Goal: Task Accomplishment & Management: Use online tool/utility

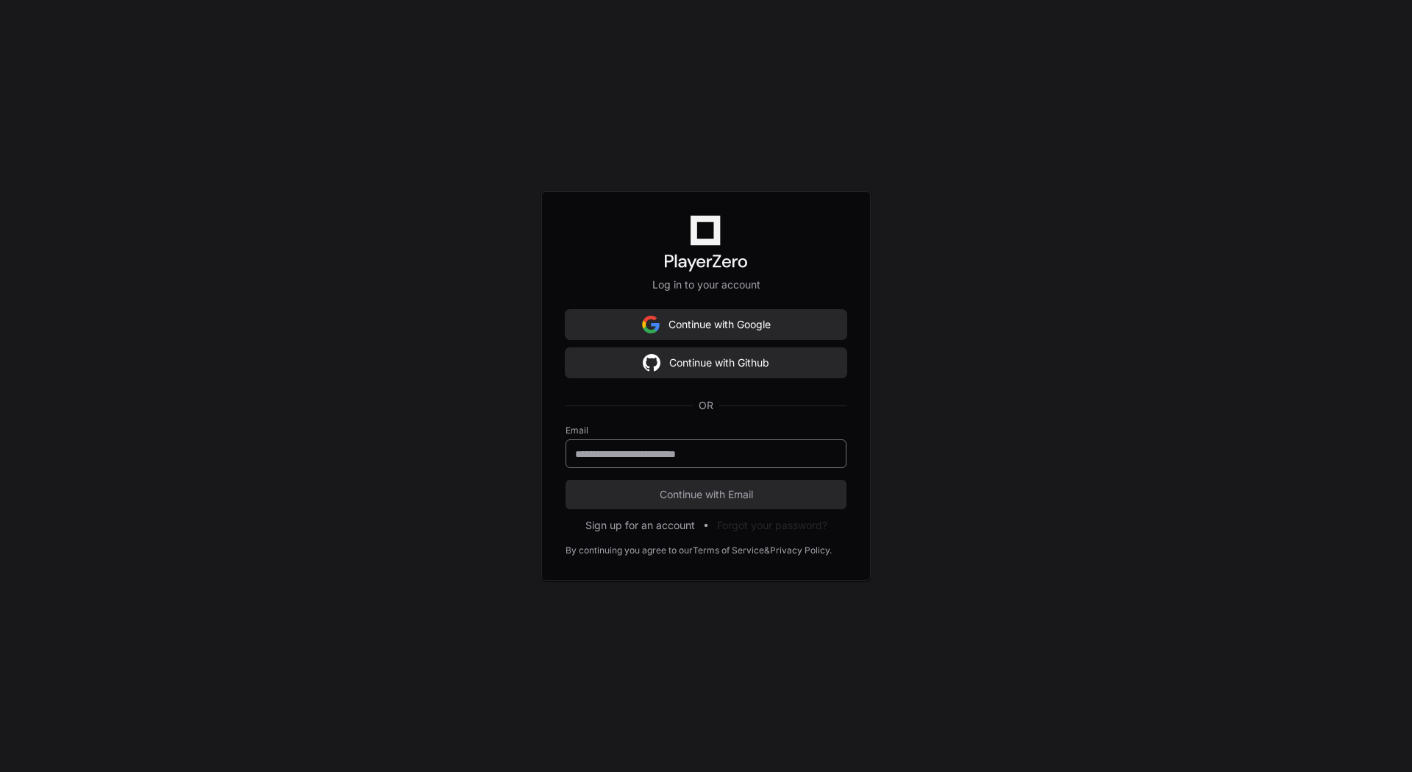
click at [625, 461] on div at bounding box center [706, 453] width 281 height 29
click at [667, 454] on input "email" at bounding box center [706, 453] width 262 height 15
type input "**********"
click at [688, 496] on span "Continue with Email" at bounding box center [706, 494] width 281 height 15
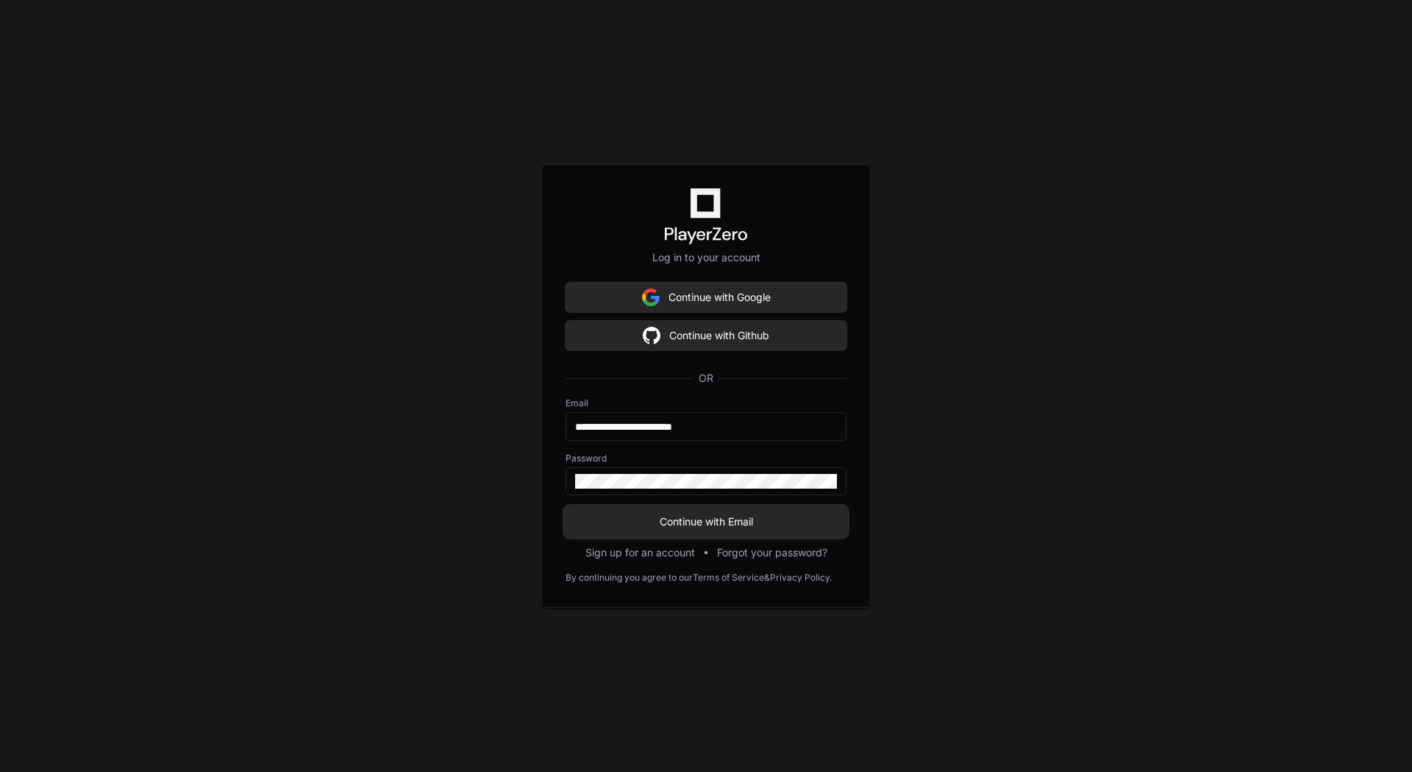
click at [716, 521] on span "Continue with Email" at bounding box center [706, 521] width 281 height 15
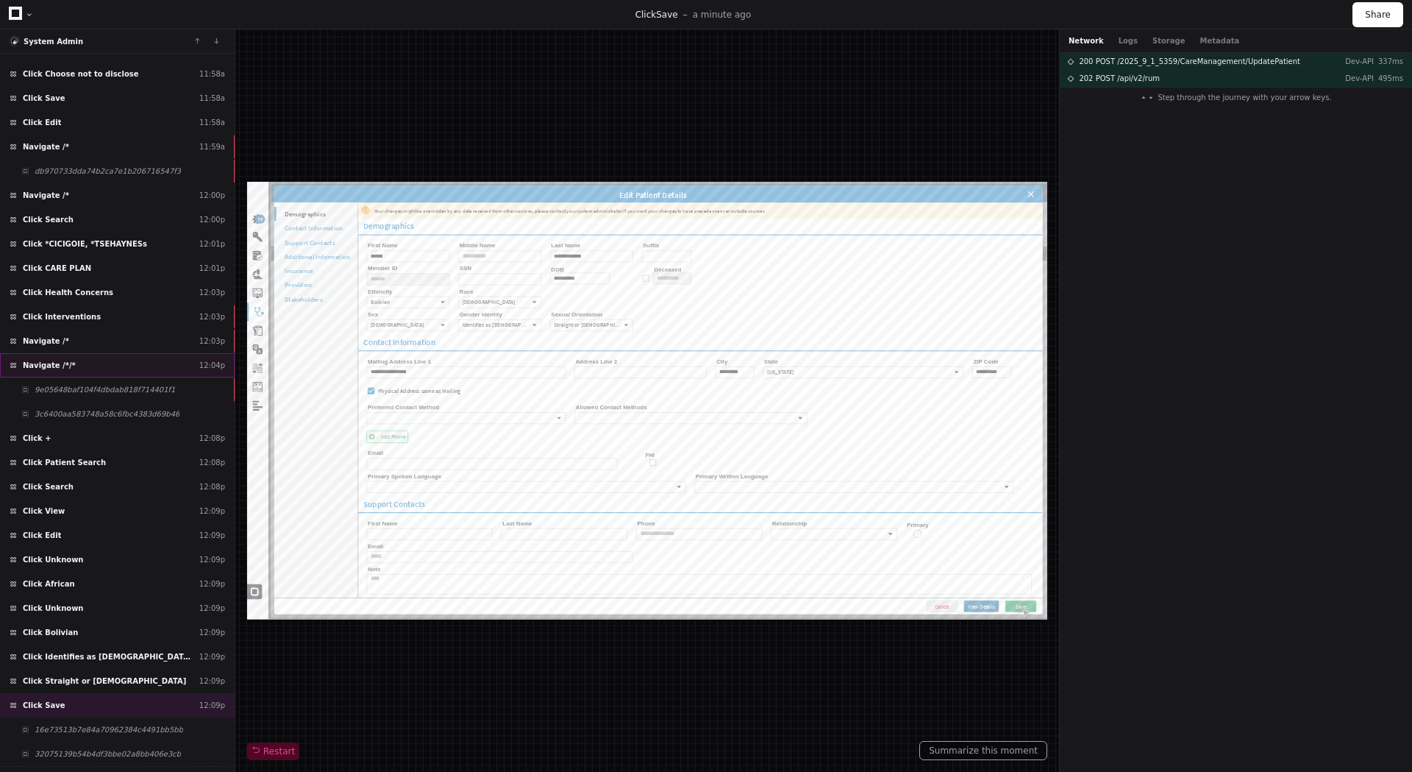
scroll to position [129, 0]
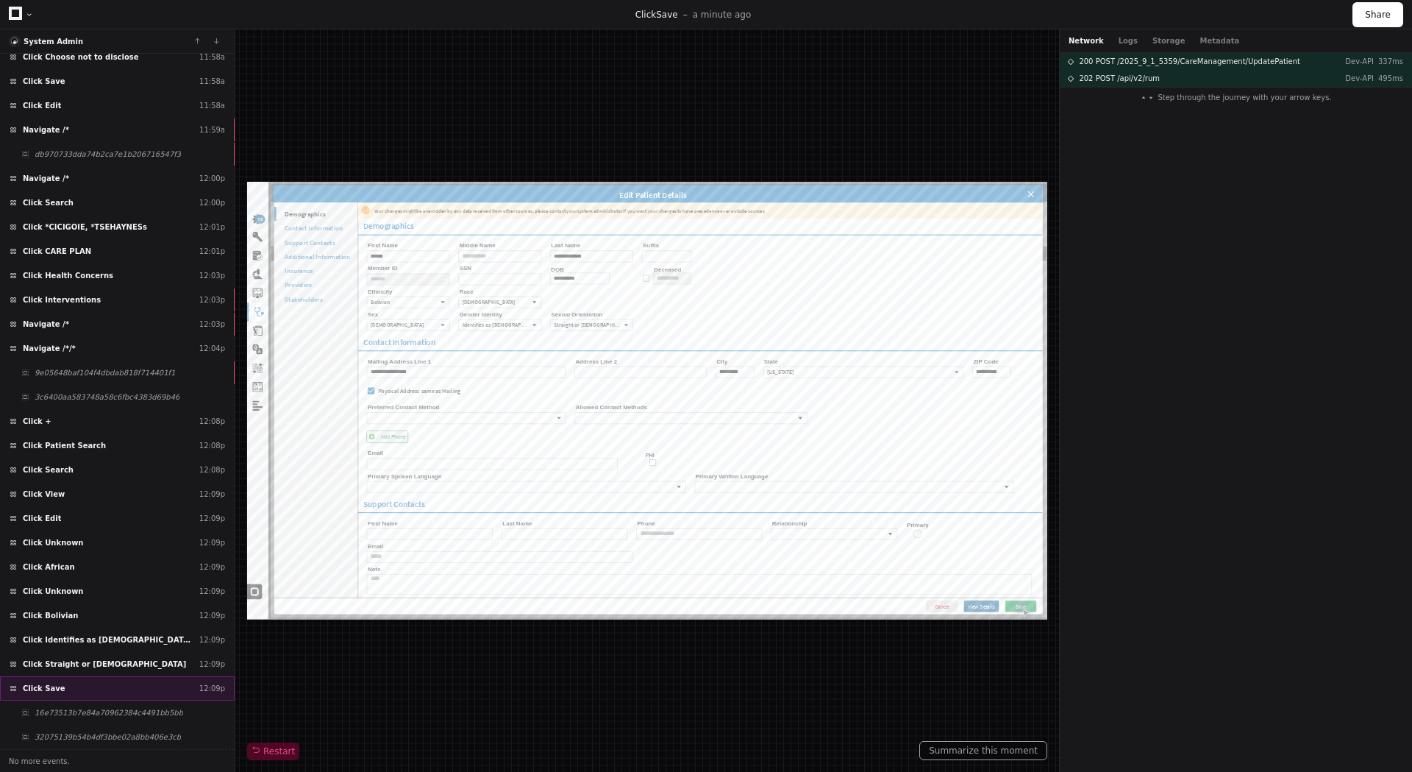
click at [117, 688] on div "Click Save 12:09p" at bounding box center [117, 688] width 235 height 24
click at [116, 712] on span "16e73513b7e84a70962384c4491bb5bb" at bounding box center [109, 712] width 149 height 11
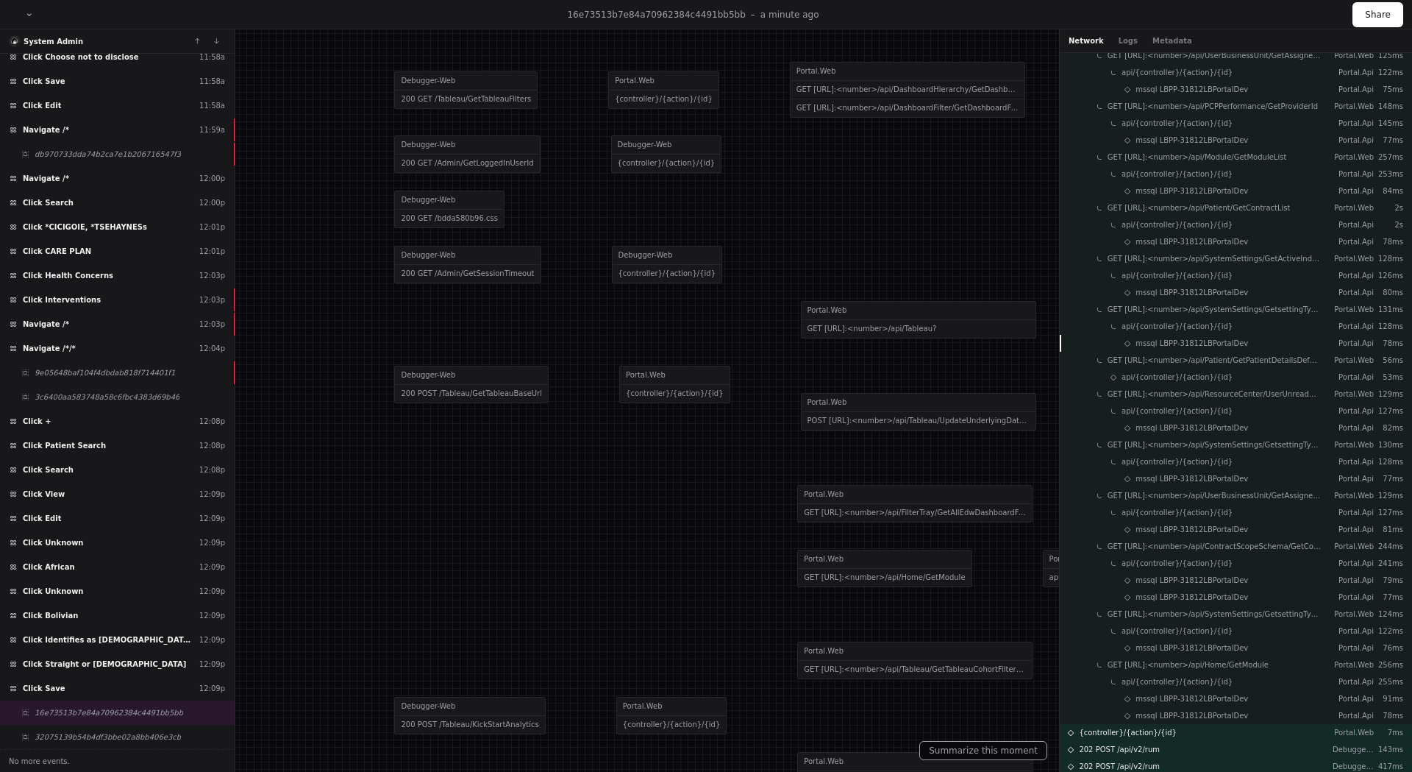
scroll to position [1116, 0]
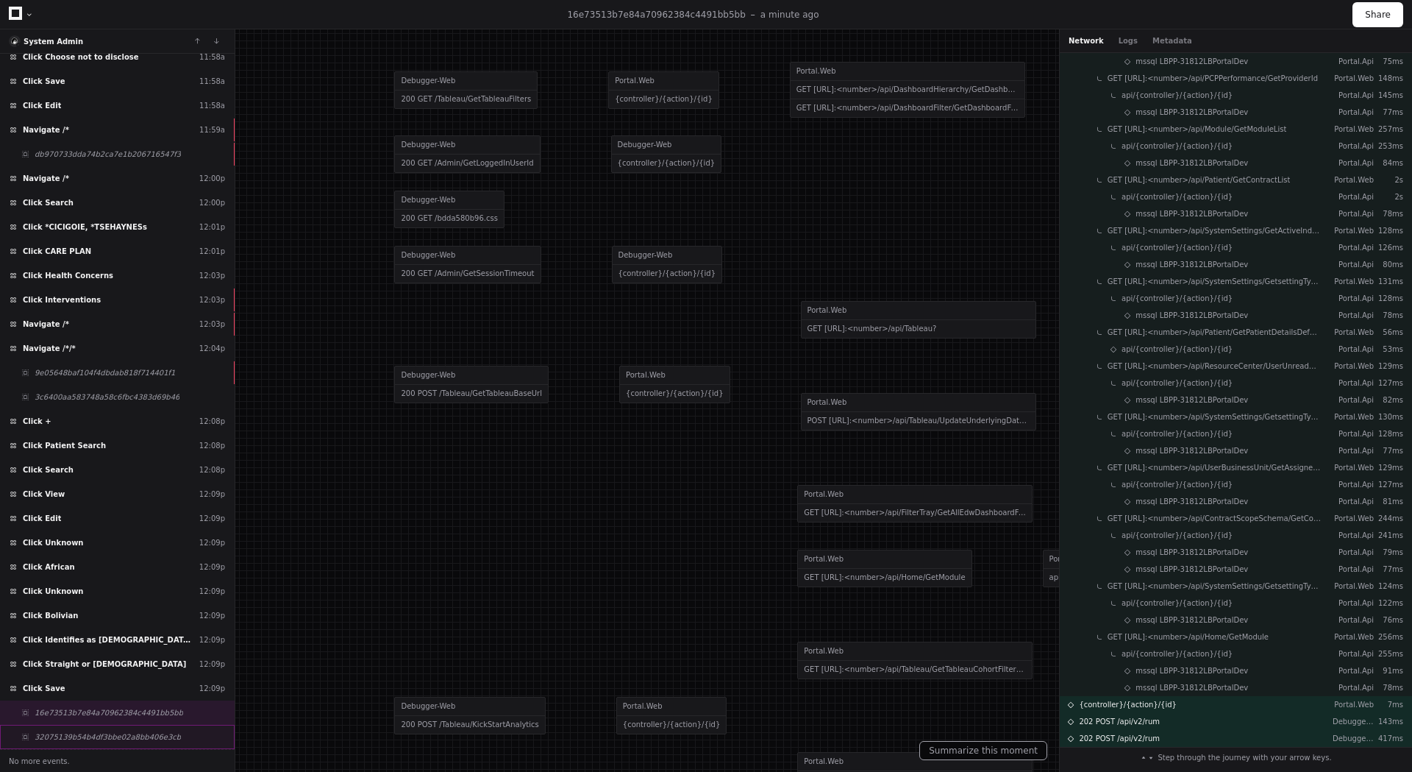
click at [143, 739] on span "32075139b54b4df3bbe02a8bb406e3cb" at bounding box center [108, 736] width 146 height 11
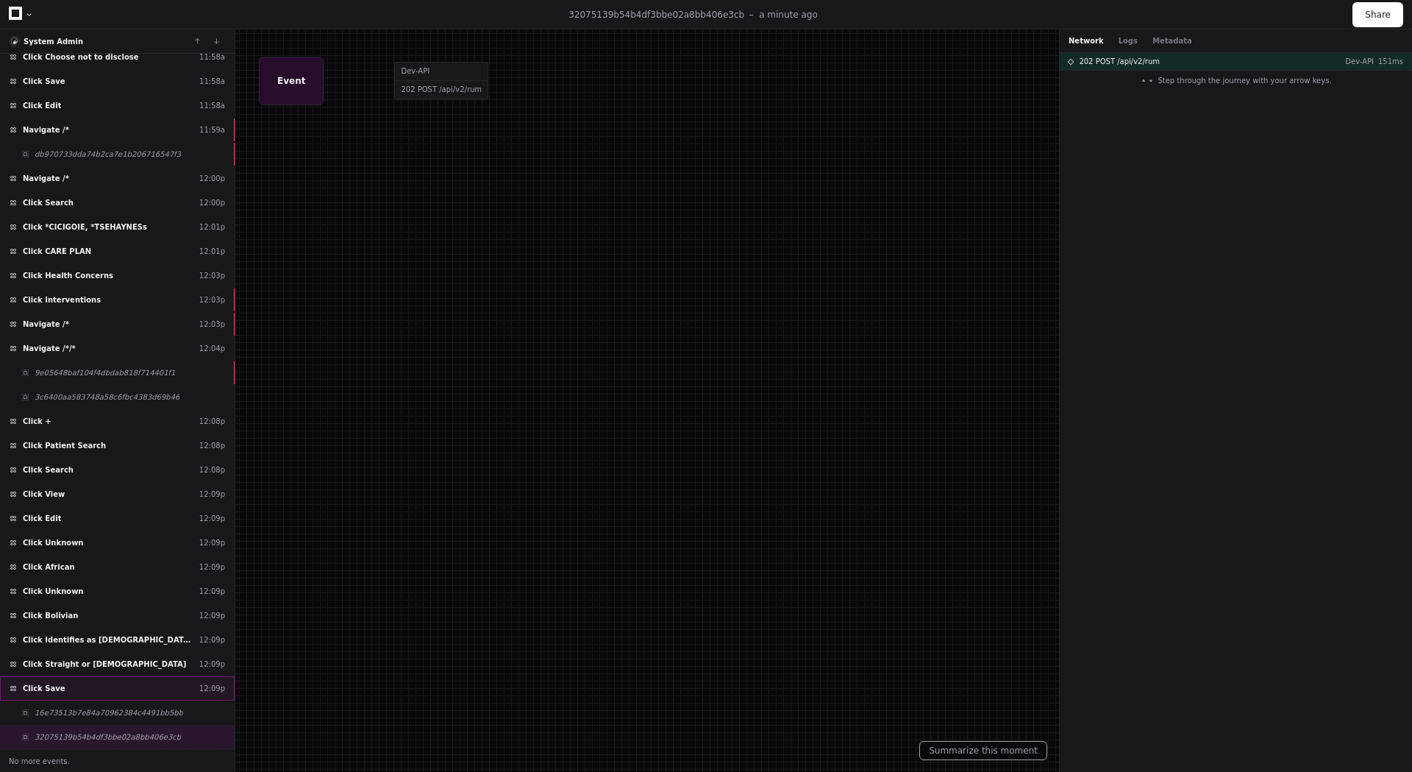
click at [51, 685] on span "Click Save" at bounding box center [44, 688] width 43 height 11
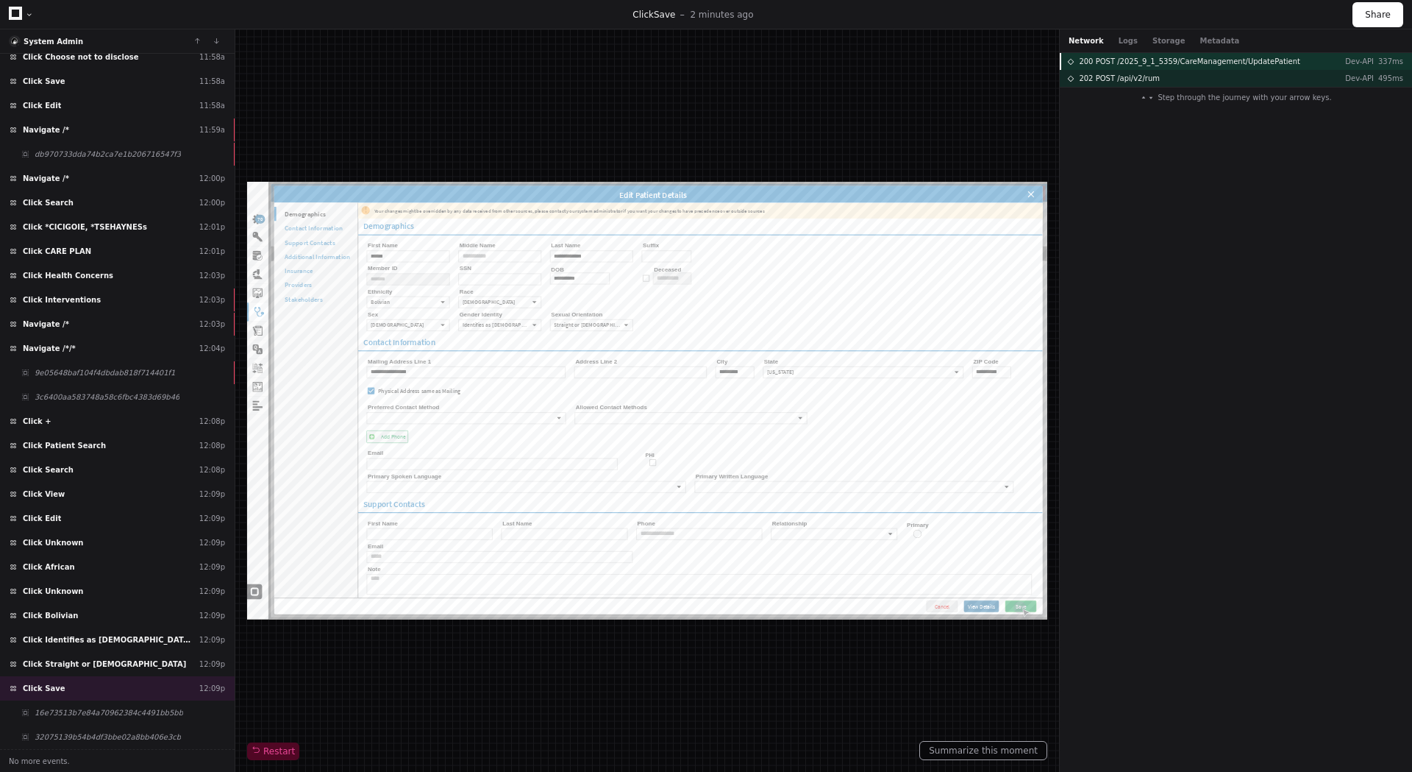
click at [1245, 63] on span "200 POST /2025_9_1_5359/CareManagement/UpdatePatient" at bounding box center [1189, 61] width 221 height 11
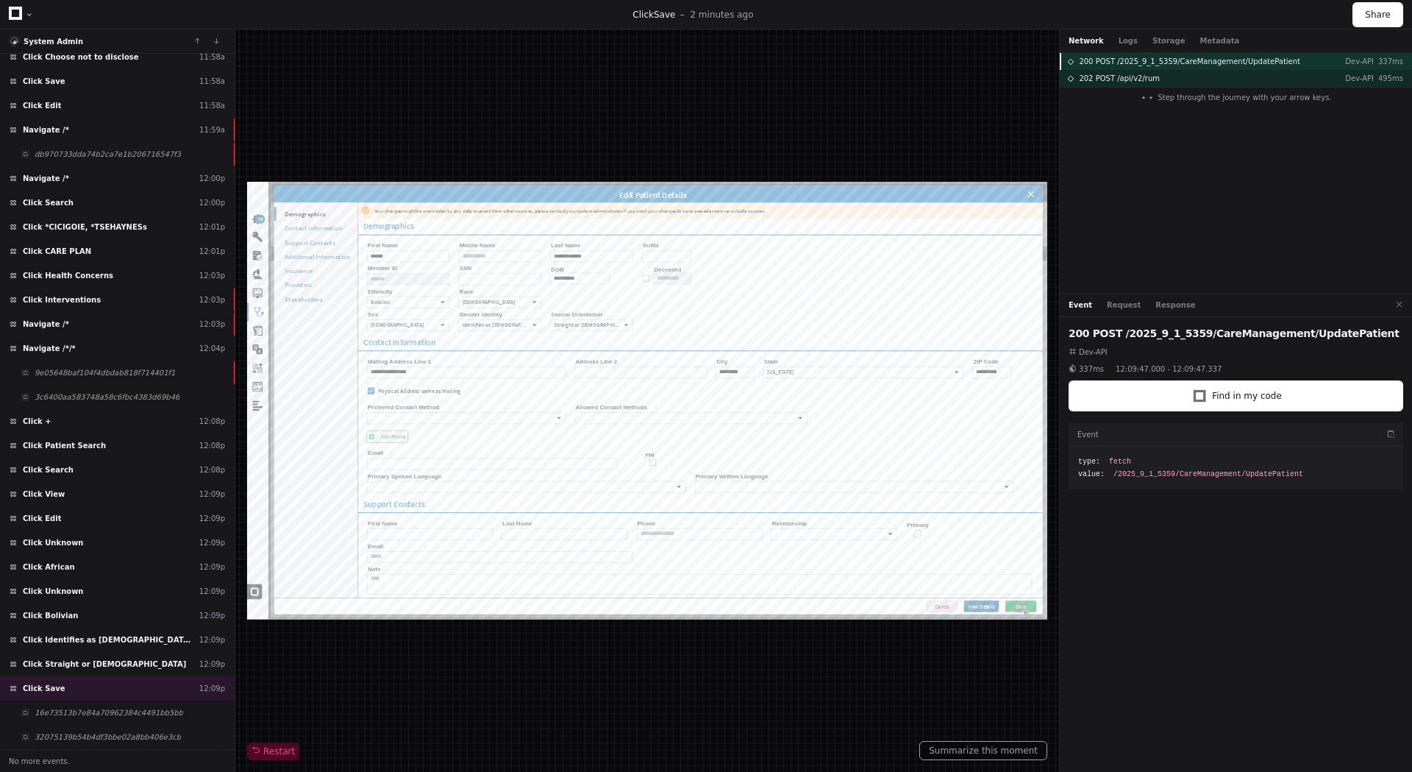
click at [1245, 63] on span "200 POST /2025_9_1_5359/CareManagement/UpdatePatient" at bounding box center [1189, 61] width 221 height 11
click at [1139, 63] on span "200 POST /2025_9_1_5359/CareManagement/UpdatePatient" at bounding box center [1189, 61] width 221 height 11
click at [1136, 81] on span "202 POST /api/v2/rum" at bounding box center [1119, 78] width 81 height 11
click at [1148, 54] on div "200 POST /2025_9_1_5359/CareManagement/UpdatePatient Dev-API 337ms" at bounding box center [1236, 61] width 352 height 17
click at [104, 707] on span "16e73513b7e84a70962384c4491bb5bb" at bounding box center [109, 712] width 149 height 11
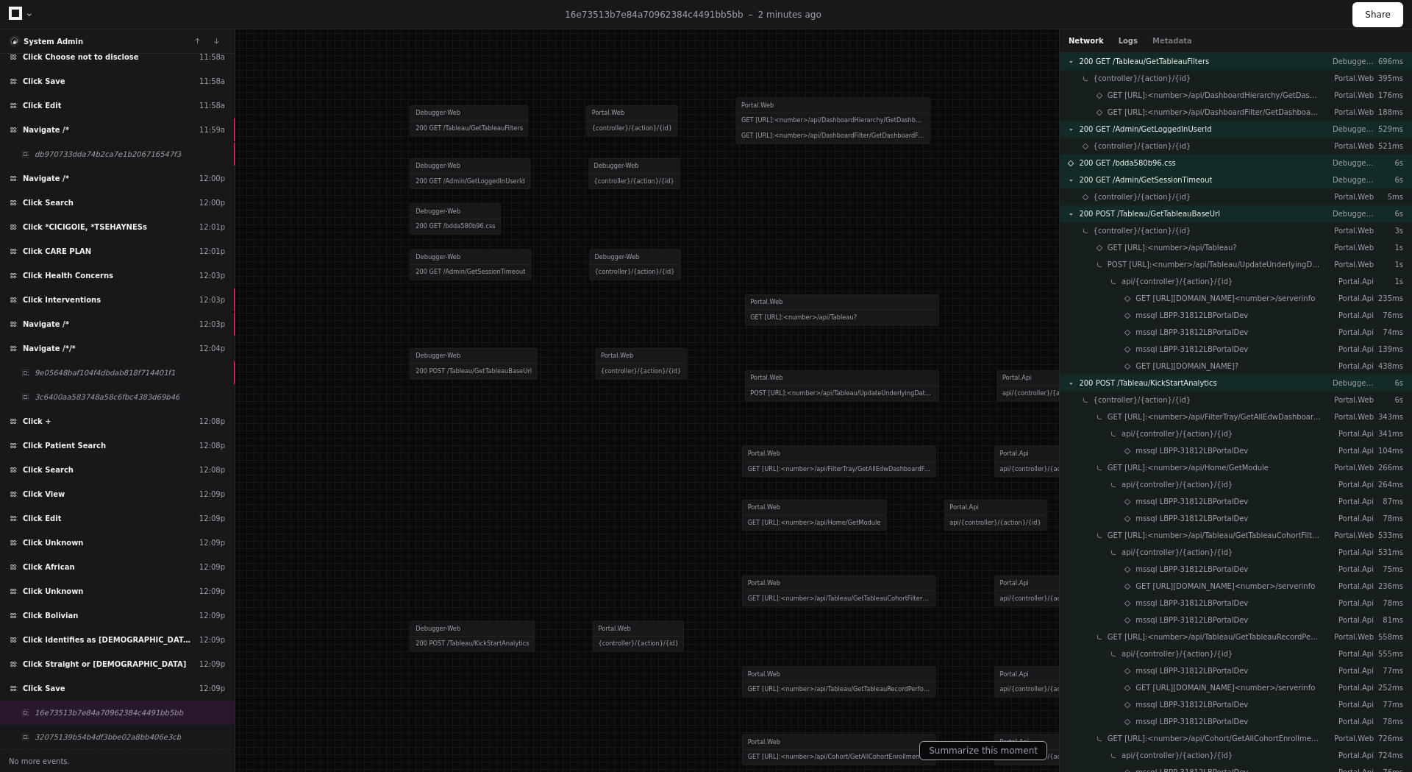
click at [1122, 40] on button "Logs" at bounding box center [1128, 40] width 19 height 11
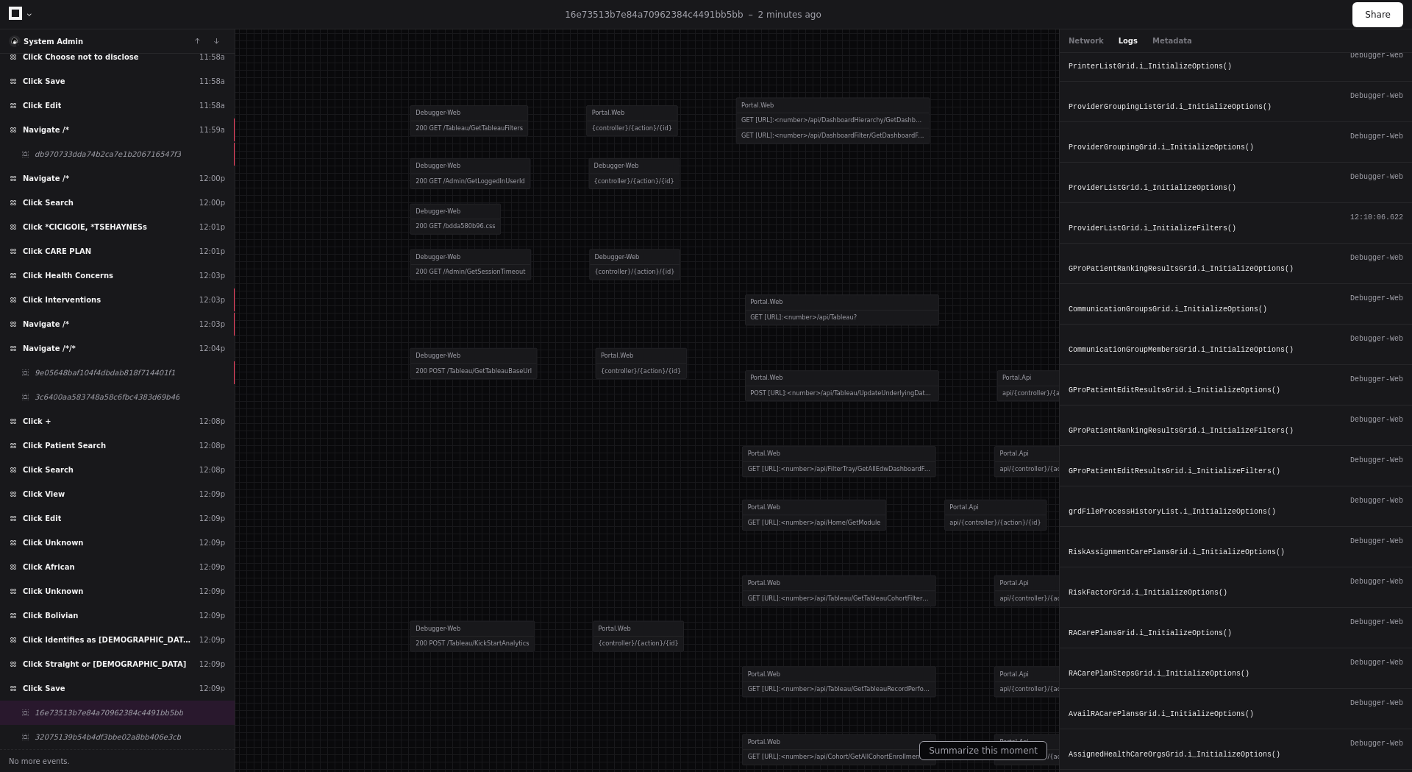
scroll to position [1327, 0]
